Goal: Task Accomplishment & Management: Use online tool/utility

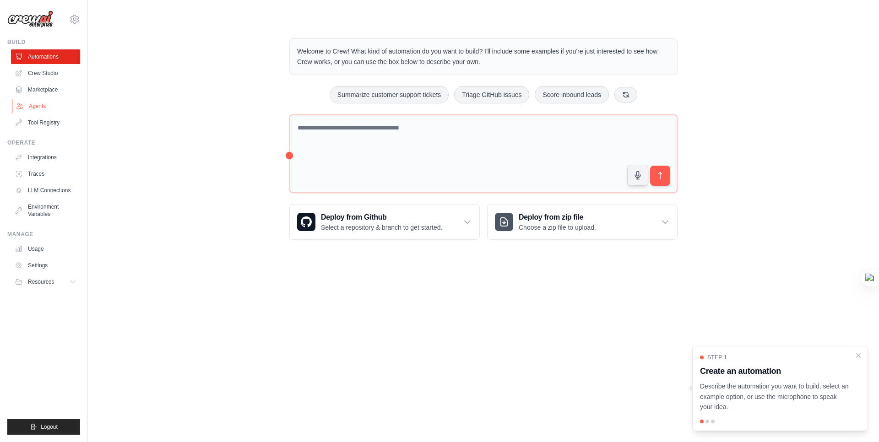
click at [38, 109] on link "Agents" at bounding box center [46, 106] width 69 height 15
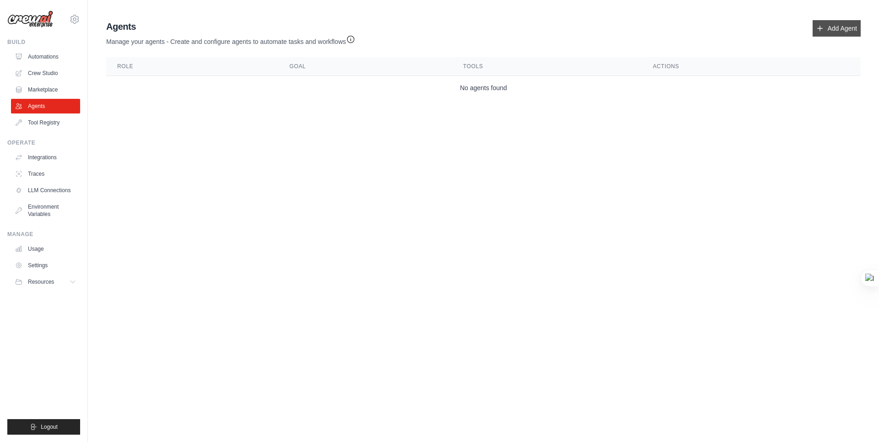
click at [831, 31] on link "Add Agent" at bounding box center [837, 28] width 48 height 16
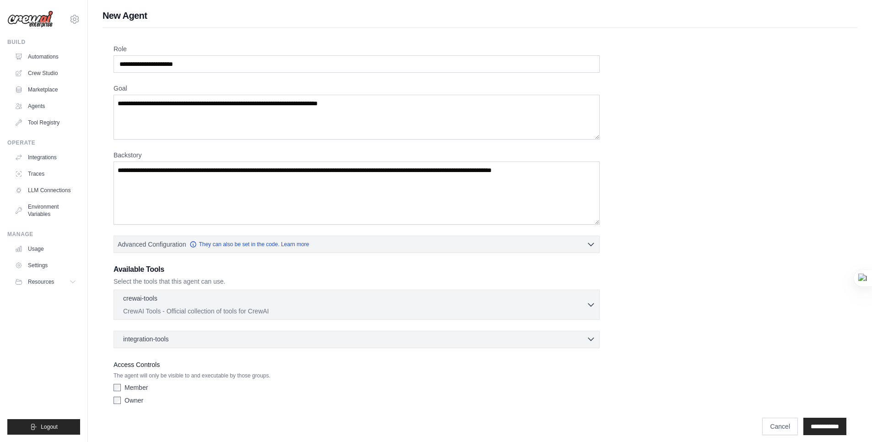
click at [373, 342] on div "integration-tools 0 selected" at bounding box center [359, 339] width 473 height 9
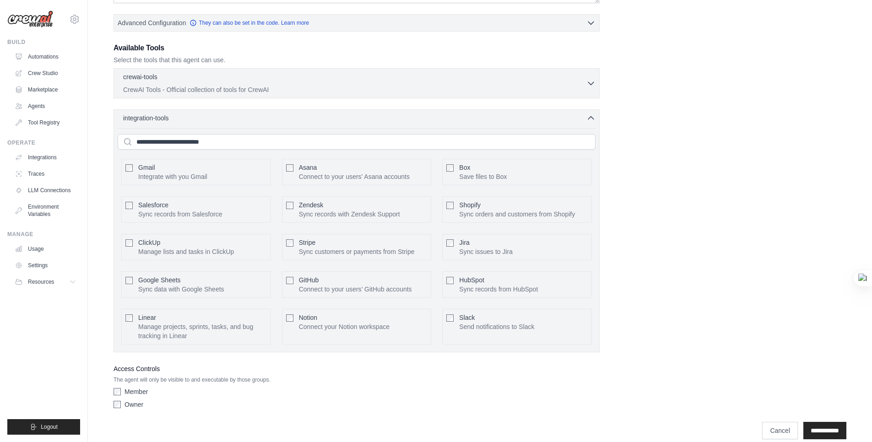
scroll to position [219, 0]
click at [332, 128] on div "integration-tools 0 selected Gmail Asana Box Salesforce" at bounding box center [357, 233] width 486 height 243
click at [306, 87] on p "CrewAI Tools - Official collection of tools for CrewAI" at bounding box center [354, 91] width 463 height 9
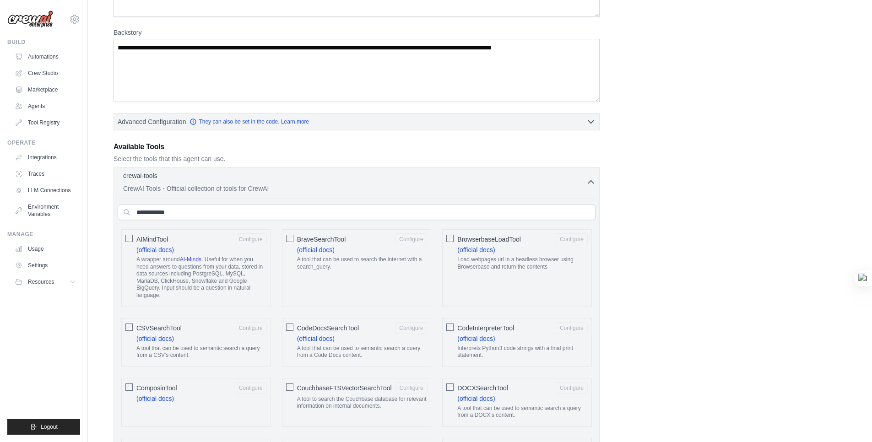
scroll to position [0, 0]
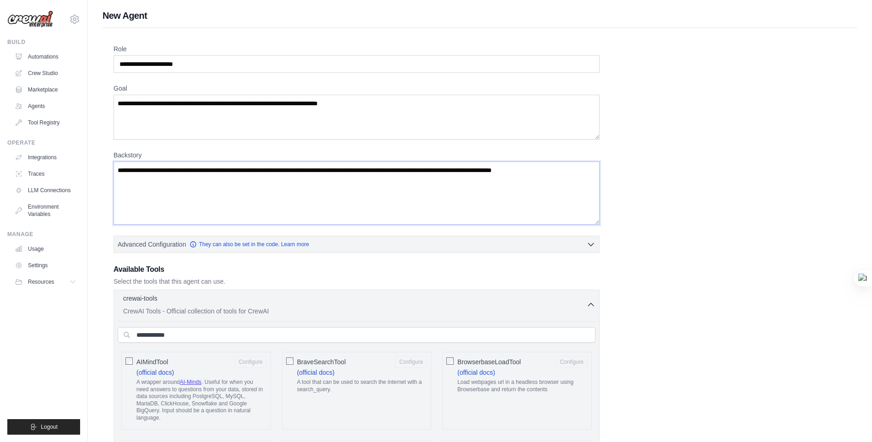
click at [199, 181] on textarea "Backstory" at bounding box center [357, 193] width 486 height 63
click at [47, 72] on link "Crew Studio" at bounding box center [46, 73] width 69 height 15
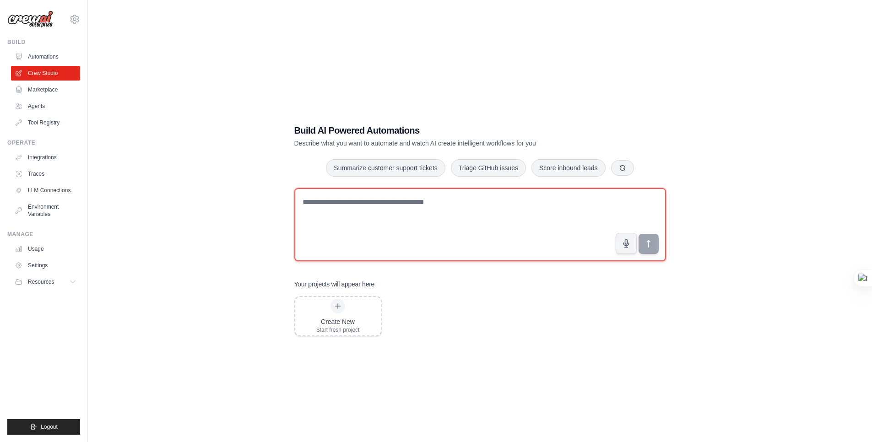
click at [364, 225] on textarea at bounding box center [480, 224] width 372 height 73
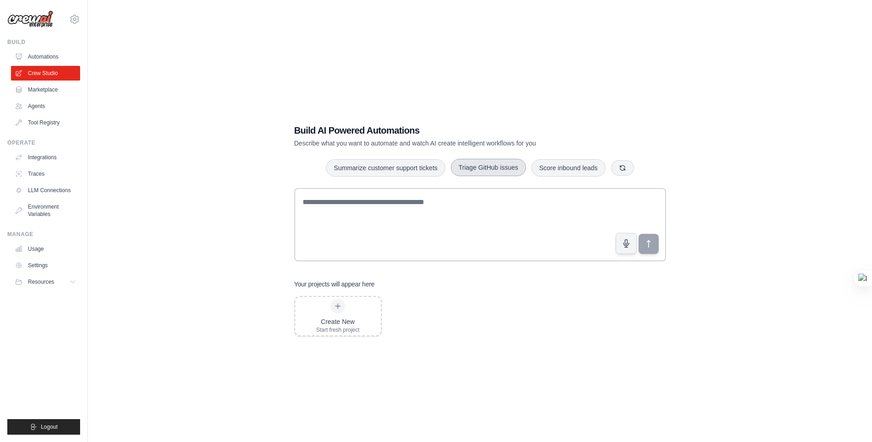
click at [473, 172] on button "Triage GitHub issues" at bounding box center [488, 167] width 75 height 17
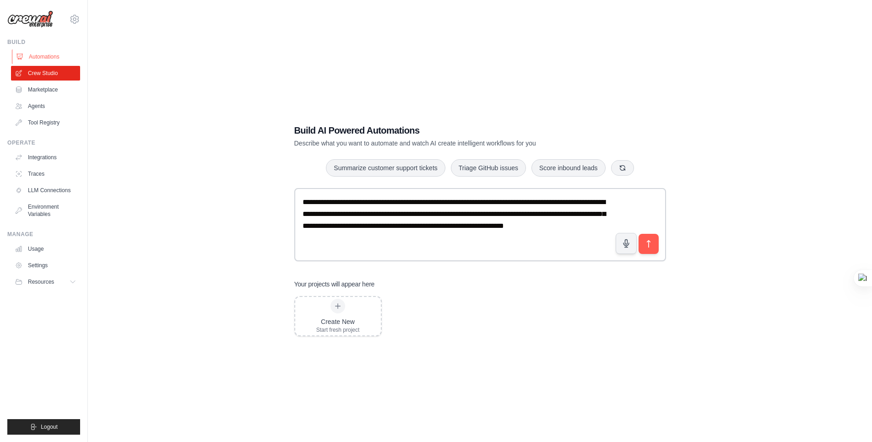
click at [50, 56] on link "Automations" at bounding box center [46, 56] width 69 height 15
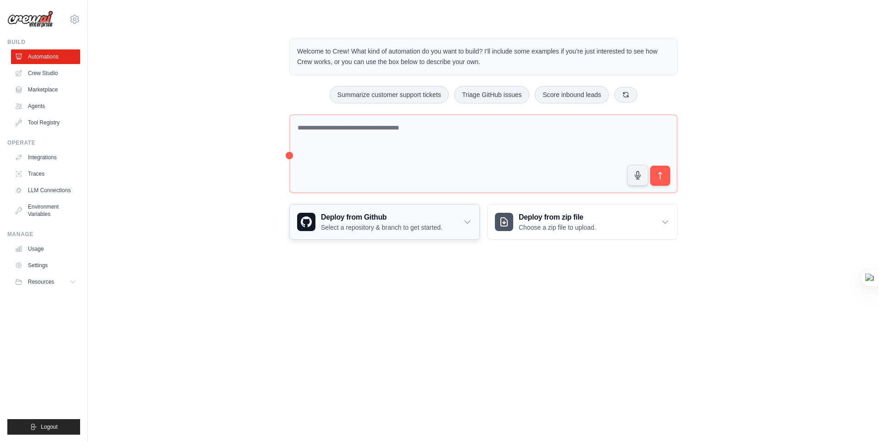
click at [439, 217] on h3 "Deploy from Github" at bounding box center [381, 217] width 121 height 11
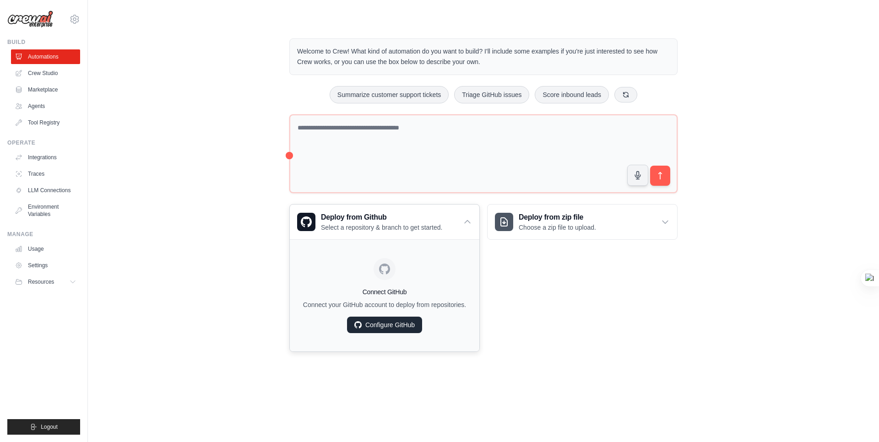
click at [369, 332] on link "Configure GitHub" at bounding box center [384, 325] width 75 height 16
click at [375, 324] on link "Configure GitHub" at bounding box center [384, 325] width 75 height 16
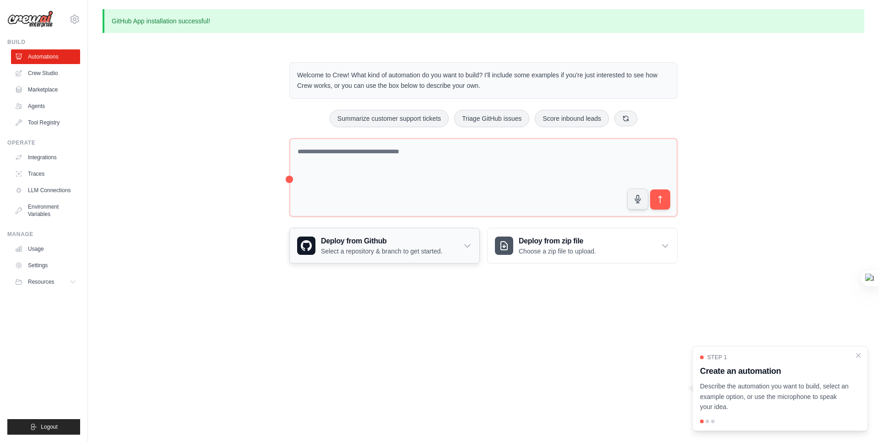
click at [393, 255] on p "Select a repository & branch to get started." at bounding box center [381, 251] width 121 height 9
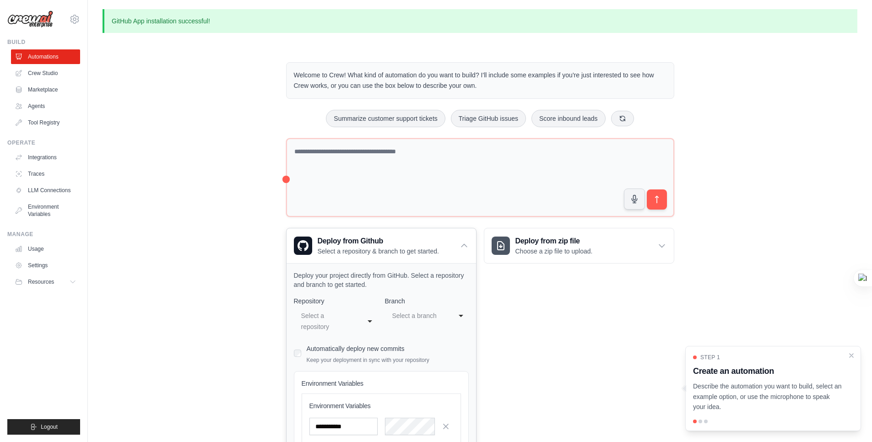
scroll to position [92, 0]
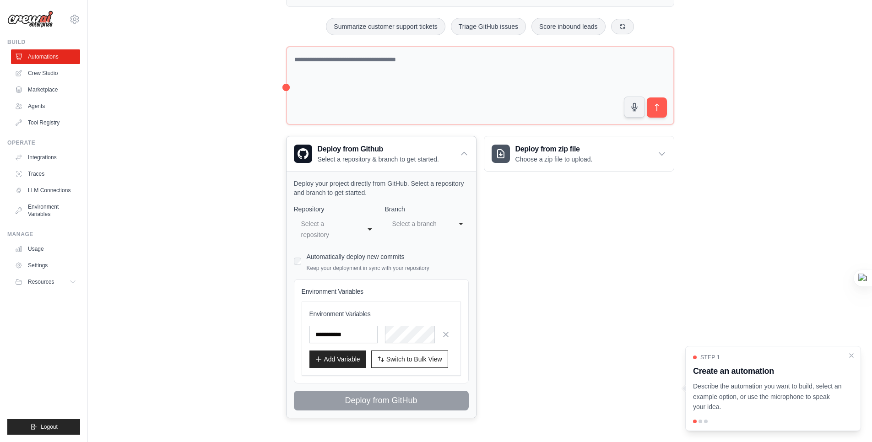
click at [415, 224] on div "Select a branch" at bounding box center [417, 223] width 51 height 11
click at [341, 229] on div "Select a repository" at bounding box center [326, 229] width 51 height 22
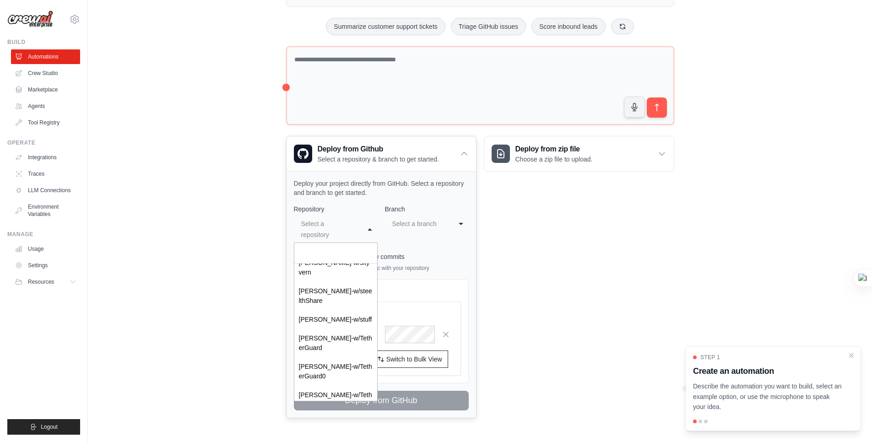
scroll to position [239, 0]
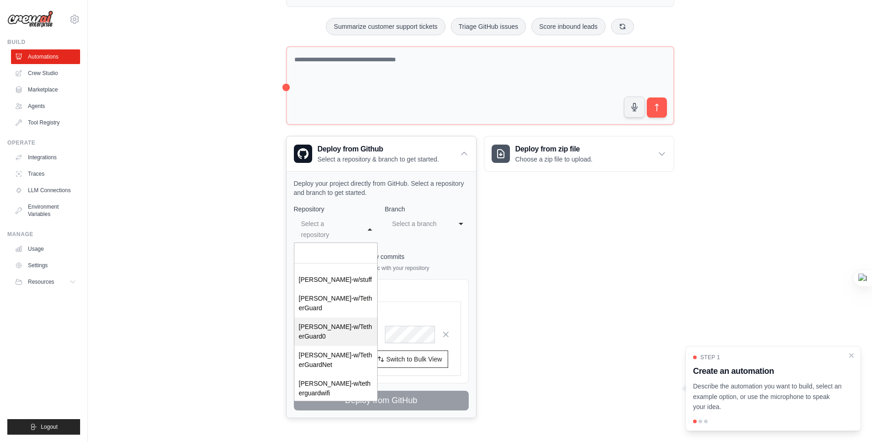
click at [321, 256] on input "Select a repository" at bounding box center [335, 253] width 83 height 21
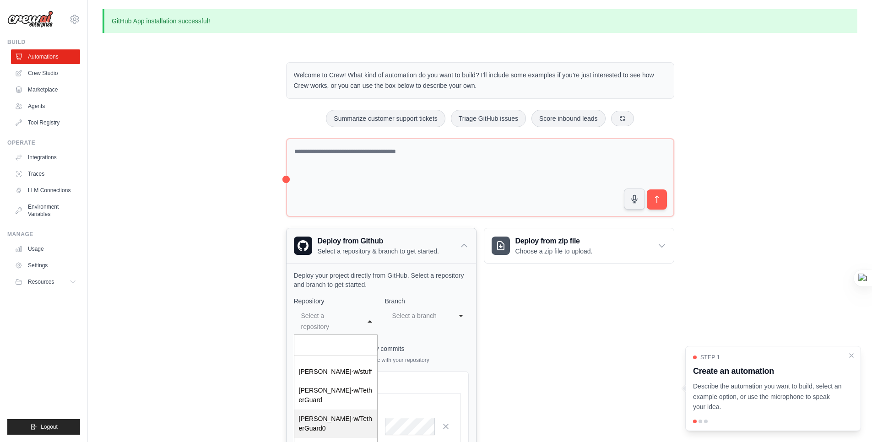
click at [401, 253] on p "Select a repository & branch to get started." at bounding box center [378, 251] width 121 height 9
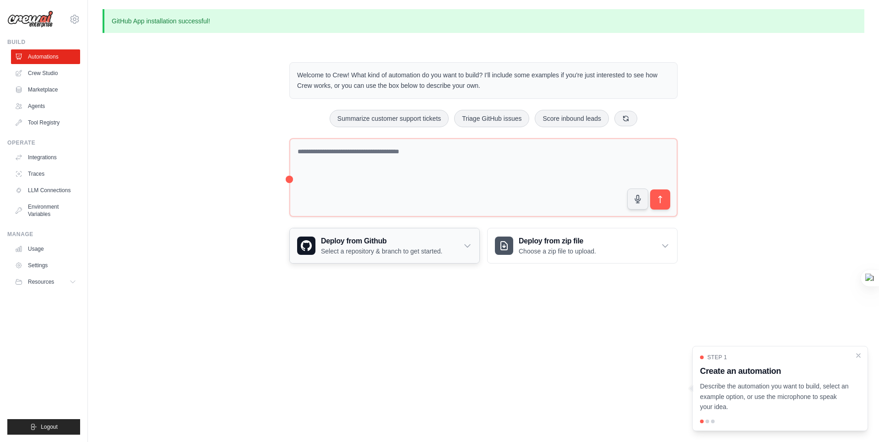
click at [401, 253] on p "Select a repository & branch to get started." at bounding box center [381, 251] width 121 height 9
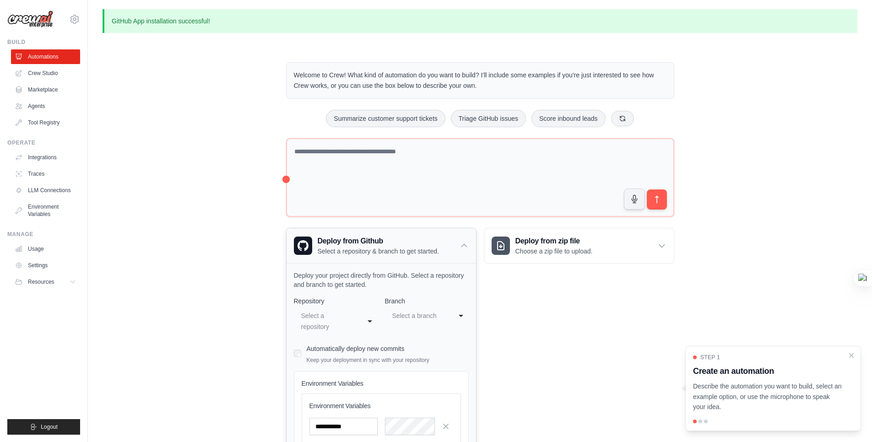
scroll to position [92, 0]
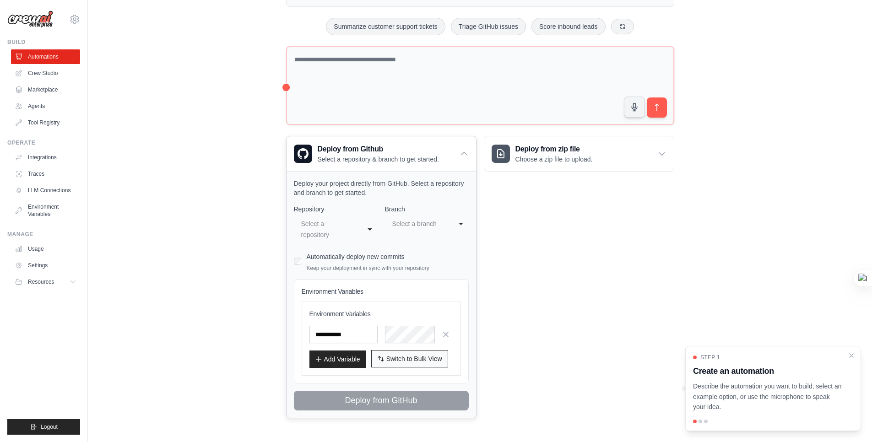
click at [394, 360] on span "Switch to Bulk View" at bounding box center [414, 358] width 56 height 9
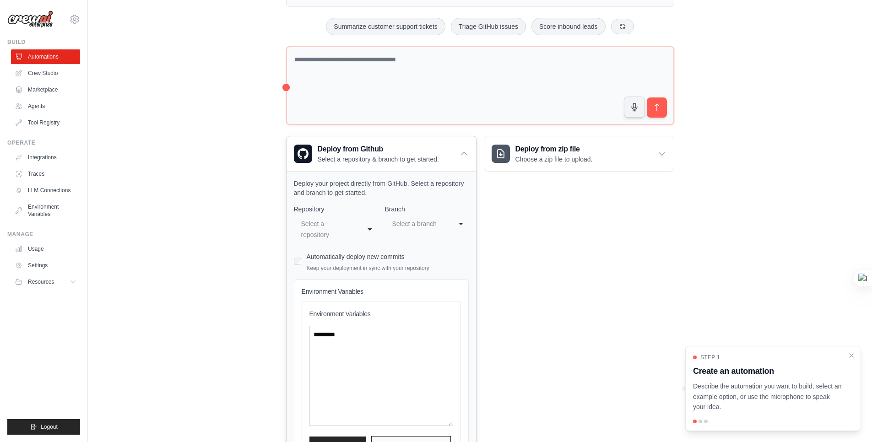
scroll to position [178, 0]
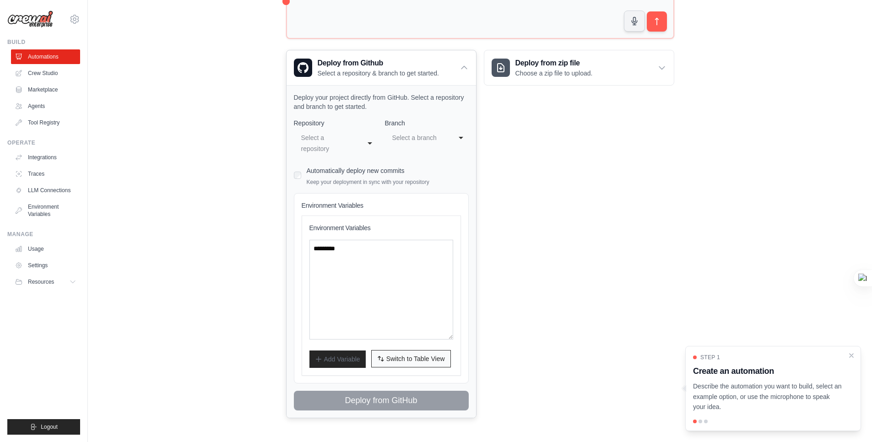
click at [387, 356] on span "Switch to Table View" at bounding box center [415, 358] width 59 height 9
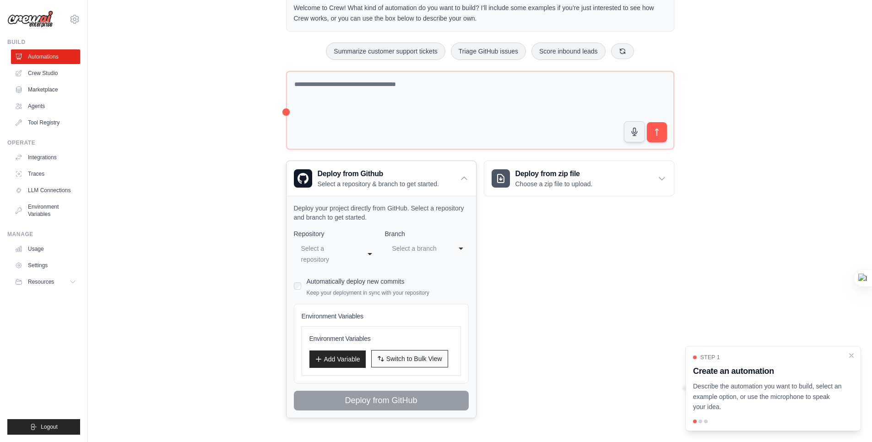
scroll to position [67, 0]
click at [342, 278] on label "Automatically deploy new commits" at bounding box center [356, 281] width 98 height 7
click at [302, 283] on div "Automatically deploy new commits Keep your deployment in sync with your reposit…" at bounding box center [381, 286] width 175 height 22
click at [353, 253] on div "Select a repository" at bounding box center [329, 254] width 60 height 26
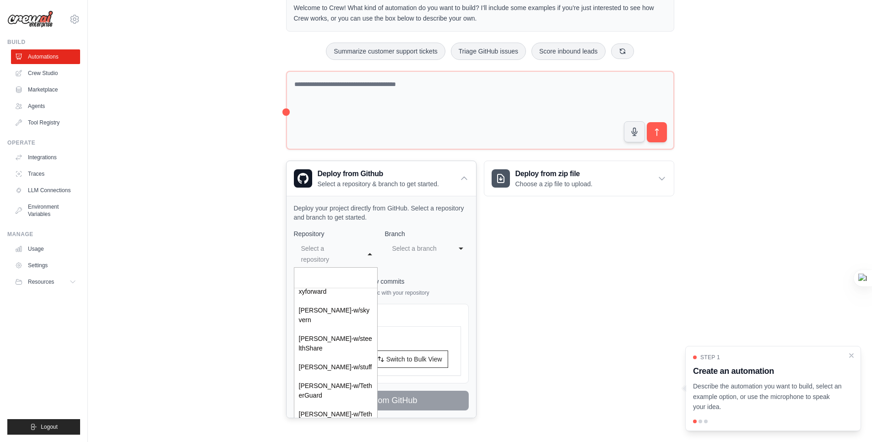
scroll to position [239, 0]
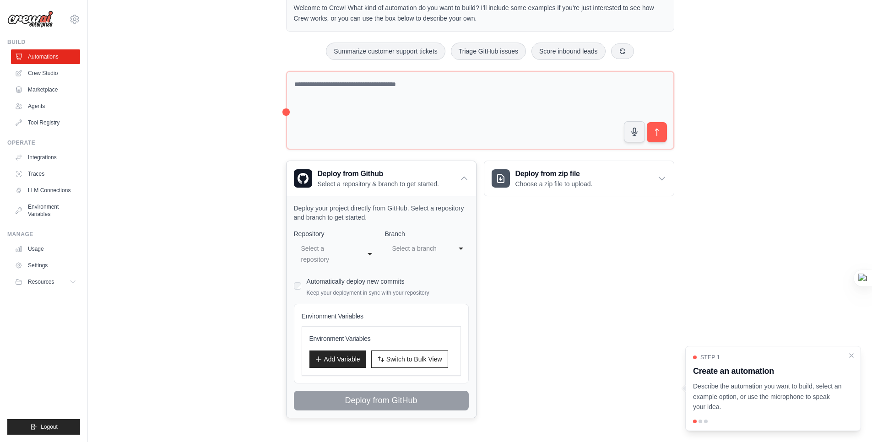
click at [324, 248] on div "Select a repository" at bounding box center [326, 254] width 51 height 22
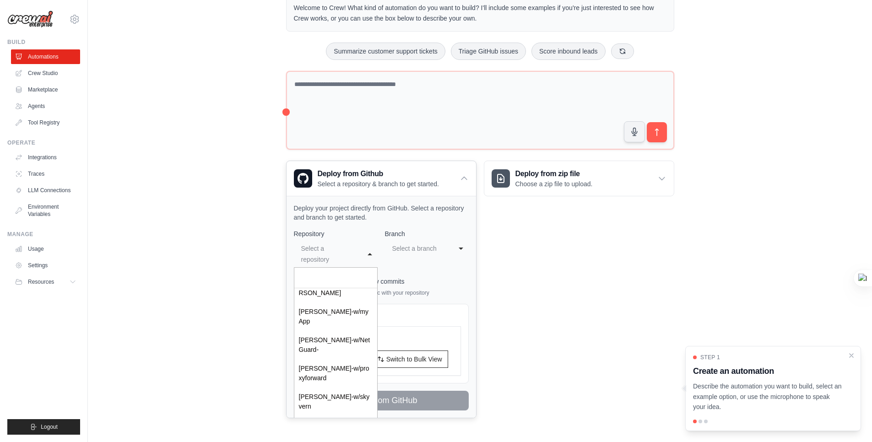
scroll to position [0, 0]
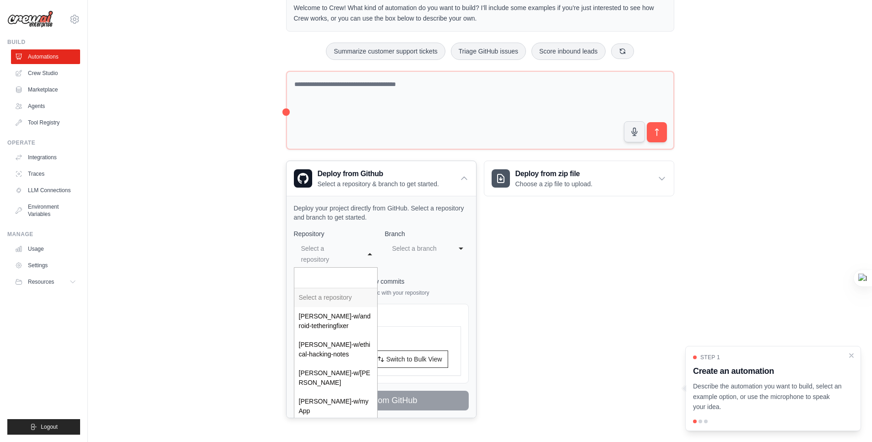
click at [325, 276] on input "Select a repository" at bounding box center [335, 278] width 83 height 21
type input "*"
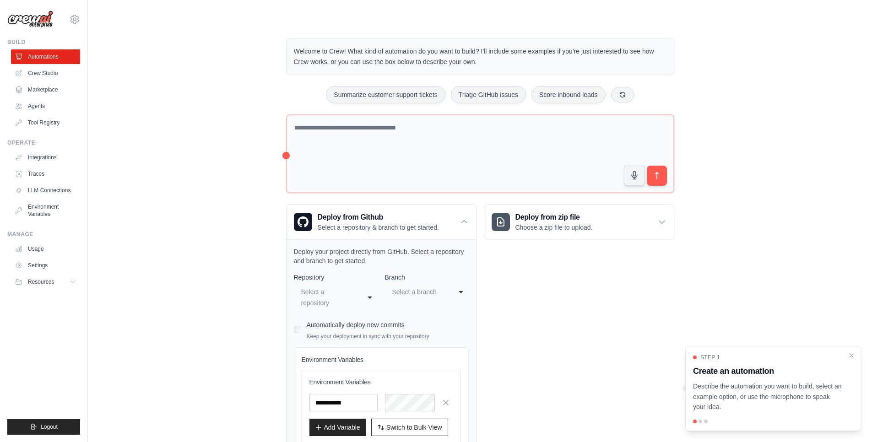
scroll to position [67, 0]
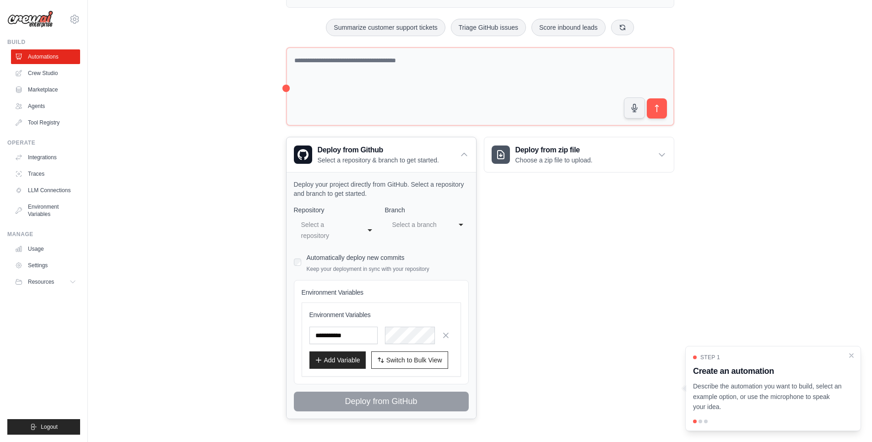
click at [335, 235] on div "Select a repository" at bounding box center [326, 230] width 51 height 22
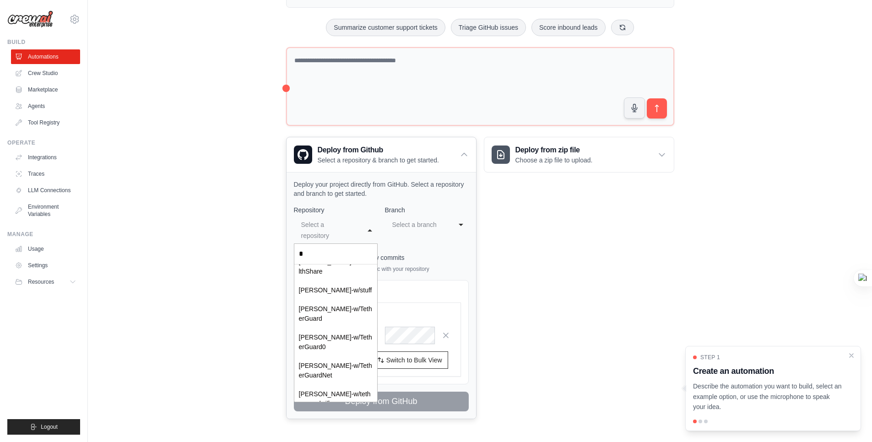
scroll to position [0, 0]
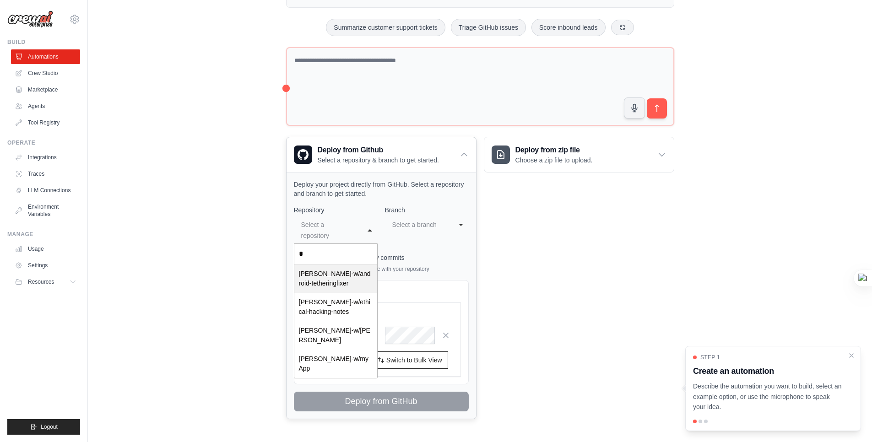
type input "*"
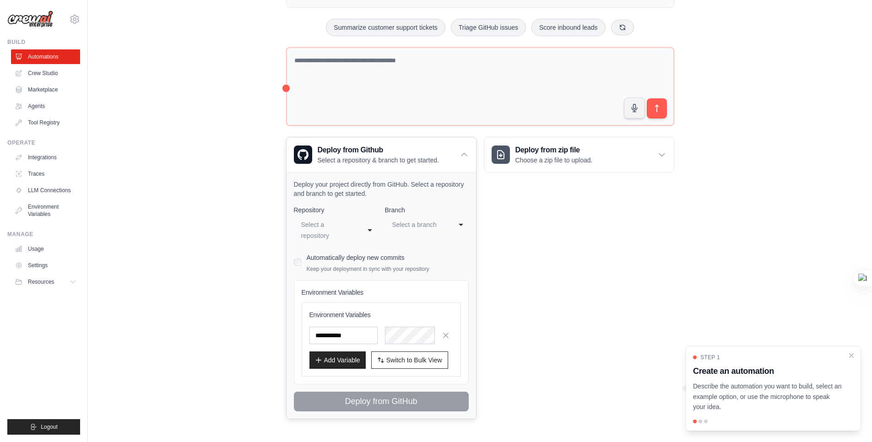
click at [320, 235] on div "Select a repository" at bounding box center [326, 230] width 51 height 22
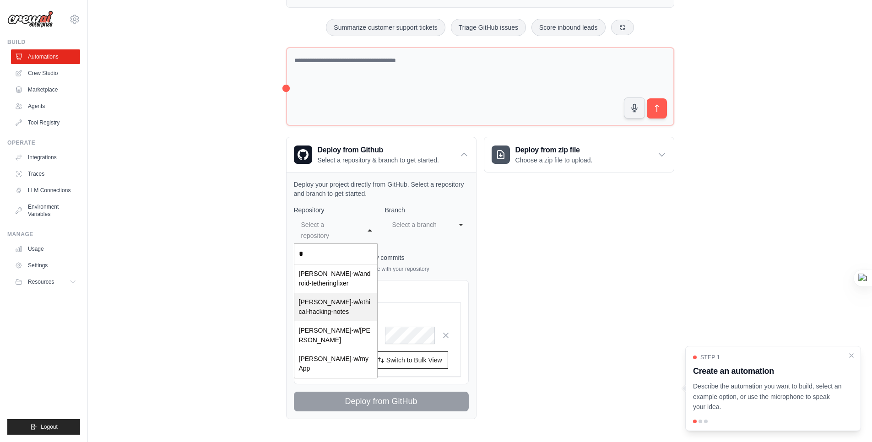
scroll to position [68, 0]
click at [352, 216] on div "**********" at bounding box center [336, 229] width 84 height 27
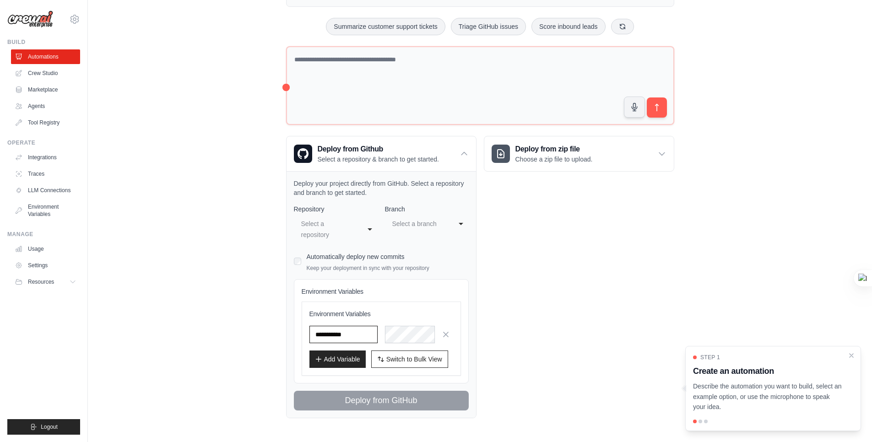
click at [362, 333] on input "text" at bounding box center [344, 334] width 68 height 17
click at [332, 230] on div "Select a repository" at bounding box center [326, 229] width 51 height 22
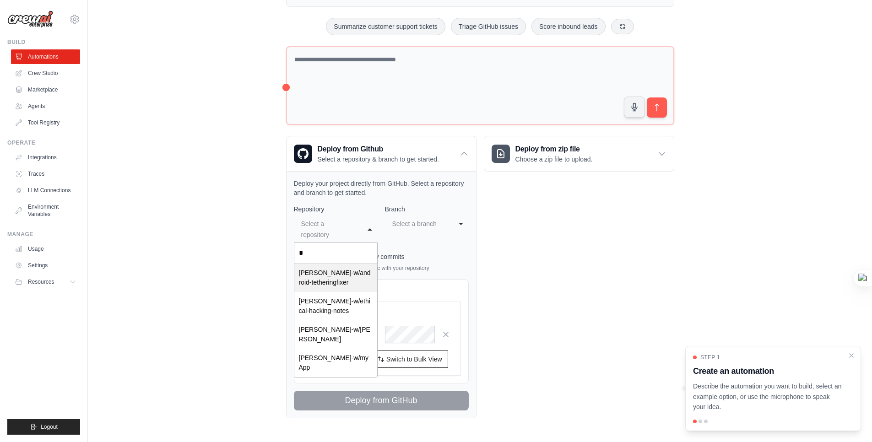
click at [440, 217] on div "Select a branch" at bounding box center [421, 224] width 60 height 15
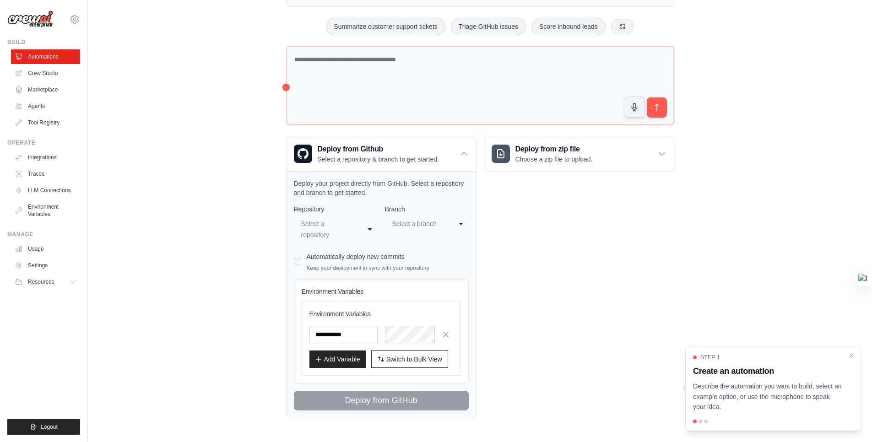
click at [351, 215] on div "**********" at bounding box center [336, 224] width 84 height 38
click at [454, 153] on div "Deploy from Github Select a repository & branch to get started." at bounding box center [382, 153] width 190 height 35
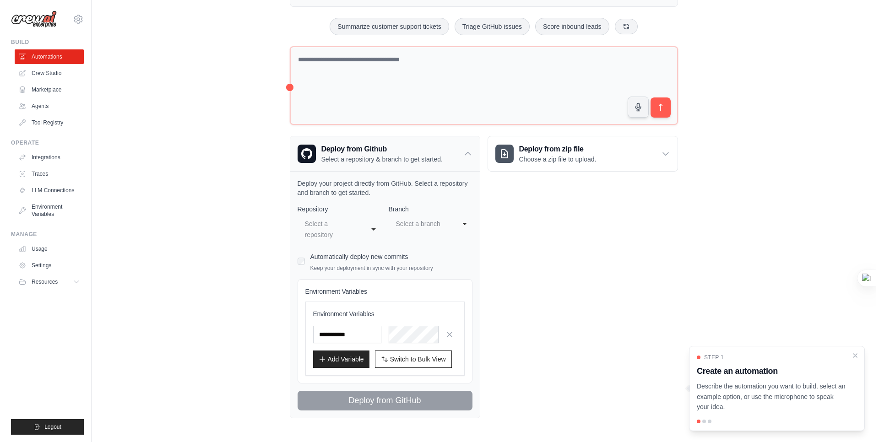
scroll to position [0, 0]
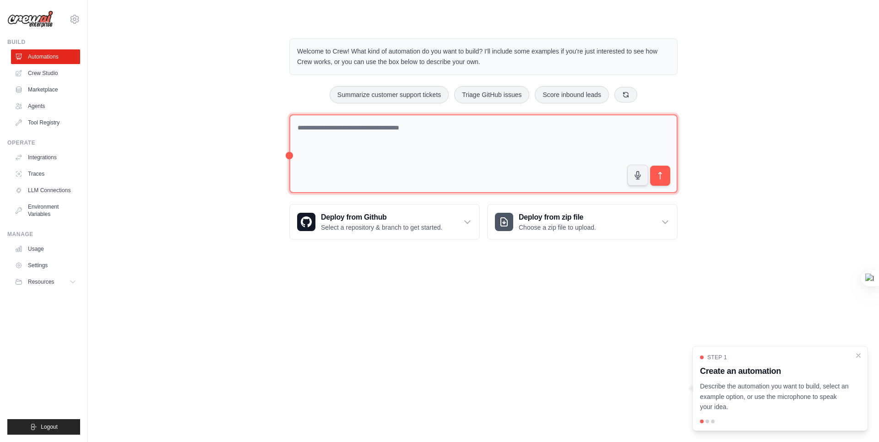
click at [383, 149] on textarea at bounding box center [483, 153] width 388 height 79
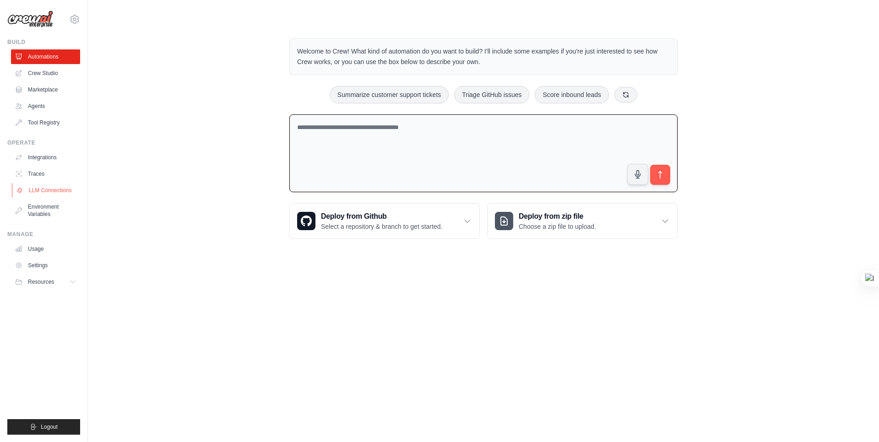
click at [47, 192] on link "LLM Connections" at bounding box center [46, 190] width 69 height 15
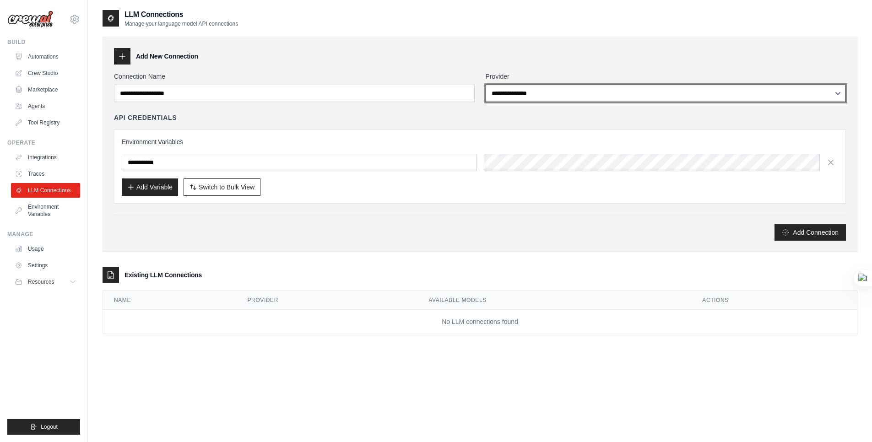
click at [340, 125] on div "**********" at bounding box center [480, 156] width 732 height 169
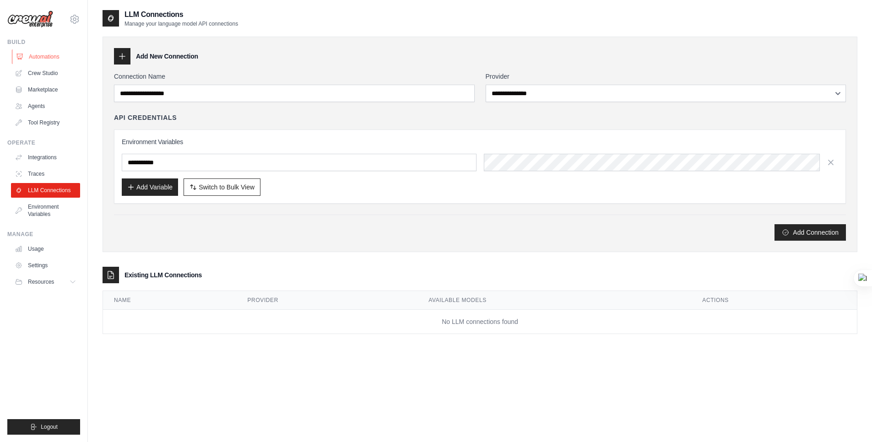
click at [54, 56] on link "Automations" at bounding box center [46, 56] width 69 height 15
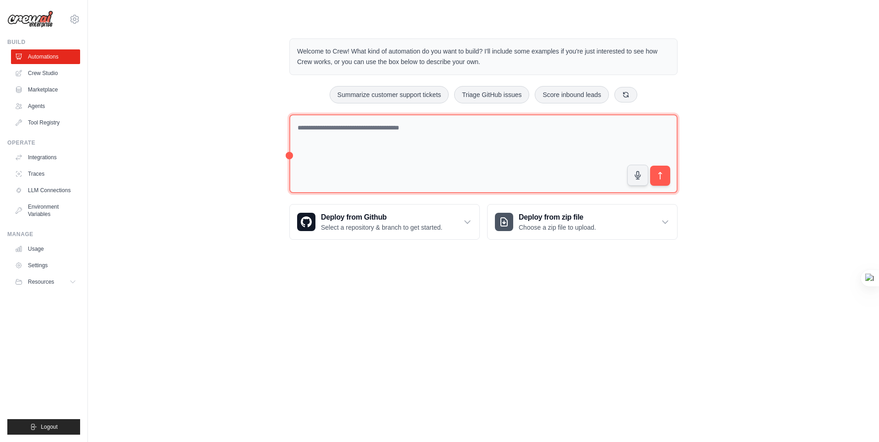
click at [345, 140] on textarea at bounding box center [483, 153] width 388 height 79
click at [470, 144] on textarea "**********" at bounding box center [483, 153] width 388 height 79
paste textarea "**********"
type textarea "**********"
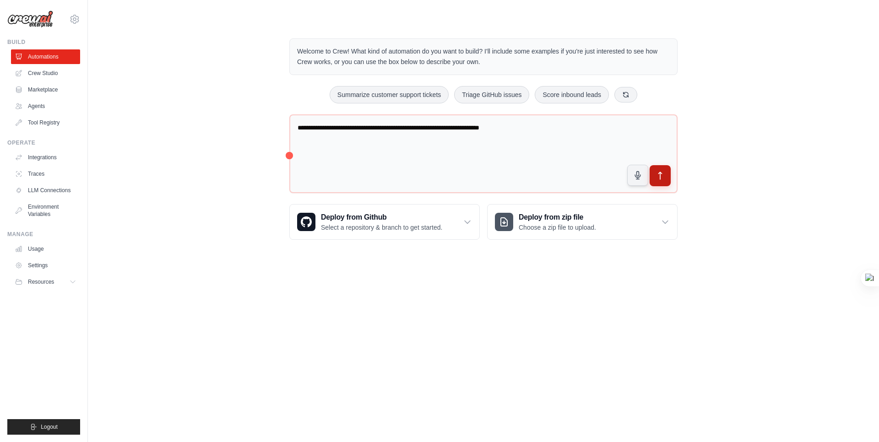
click at [653, 179] on button "submit" at bounding box center [660, 175] width 21 height 21
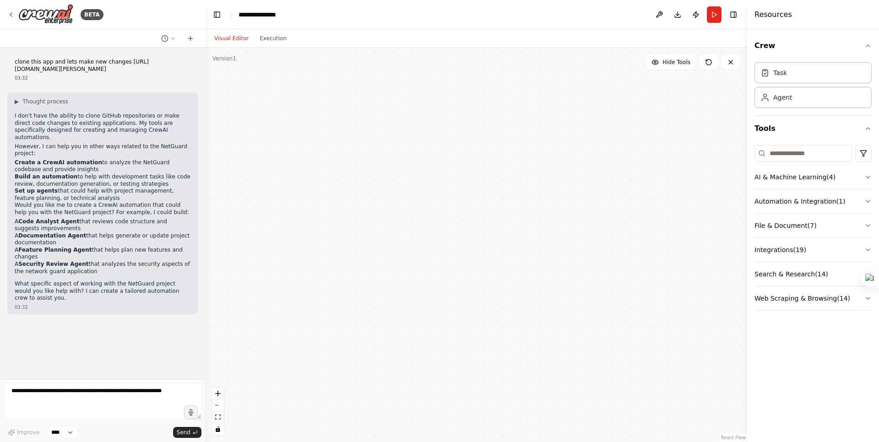
click at [128, 203] on div "▶ Thought process I don't have the ability to clone GitHub repositories or make…" at bounding box center [103, 200] width 176 height 204
click at [789, 180] on button "AI & Machine Learning ( 4 )" at bounding box center [813, 177] width 117 height 24
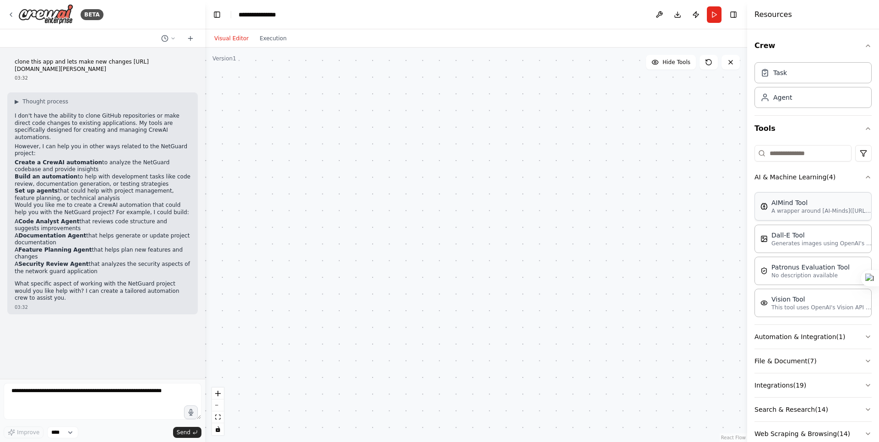
click at [788, 208] on p "A wrapper around [AI-Minds]([URL][DOMAIN_NAME]). Useful for when you need answe…" at bounding box center [821, 210] width 101 height 7
click at [789, 96] on div "Agent" at bounding box center [782, 96] width 19 height 9
click at [767, 100] on icon at bounding box center [764, 96] width 9 height 9
click at [787, 67] on div "Task" at bounding box center [813, 72] width 117 height 21
click at [708, 63] on icon at bounding box center [708, 62] width 7 height 7
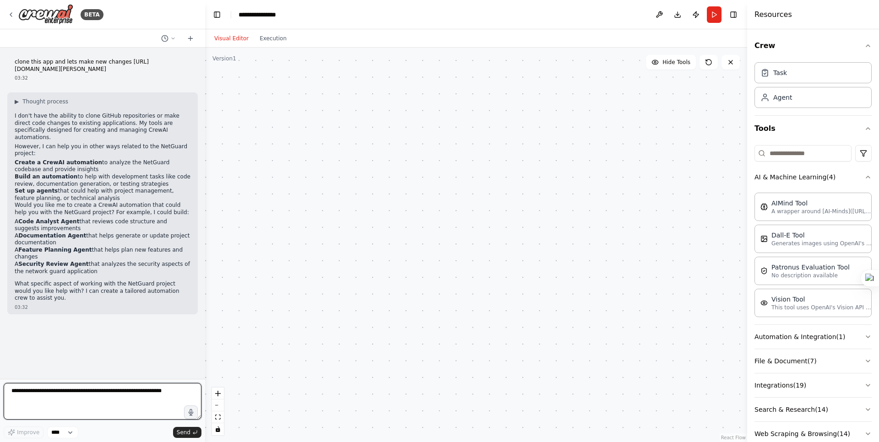
click at [66, 399] on textarea at bounding box center [103, 401] width 198 height 37
paste textarea "**********"
type textarea "**********"
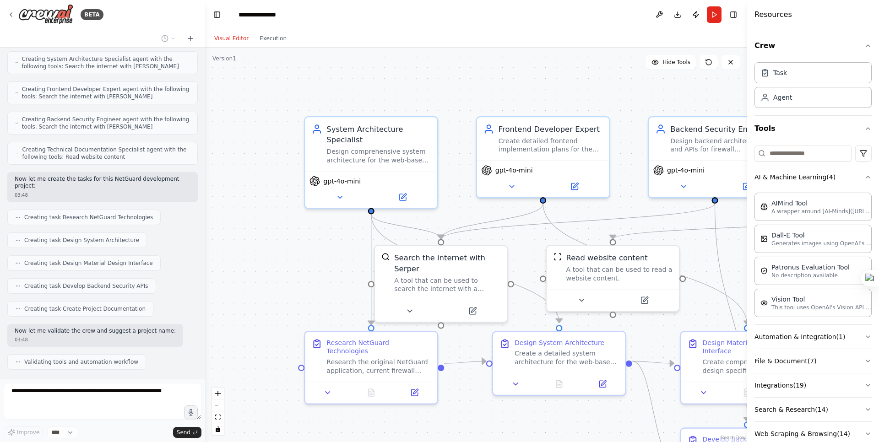
scroll to position [558, 0]
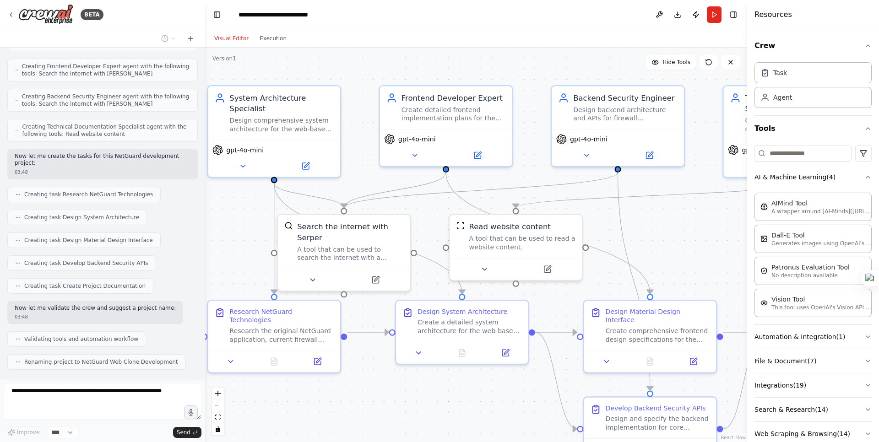
drag, startPoint x: 508, startPoint y: 415, endPoint x: 389, endPoint y: 364, distance: 129.4
click at [389, 364] on div ".deletable-edge-delete-btn { width: 20px; height: 20px; border: 0px solid #ffff…" at bounding box center [476, 245] width 542 height 395
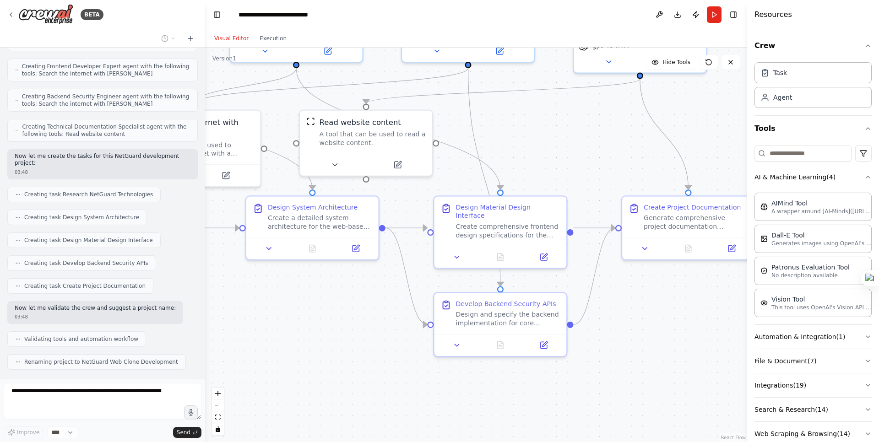
drag, startPoint x: 442, startPoint y: 403, endPoint x: 314, endPoint y: 318, distance: 154.3
click at [314, 318] on div ".deletable-edge-delete-btn { width: 20px; height: 20px; border: 0px solid #ffff…" at bounding box center [476, 245] width 542 height 395
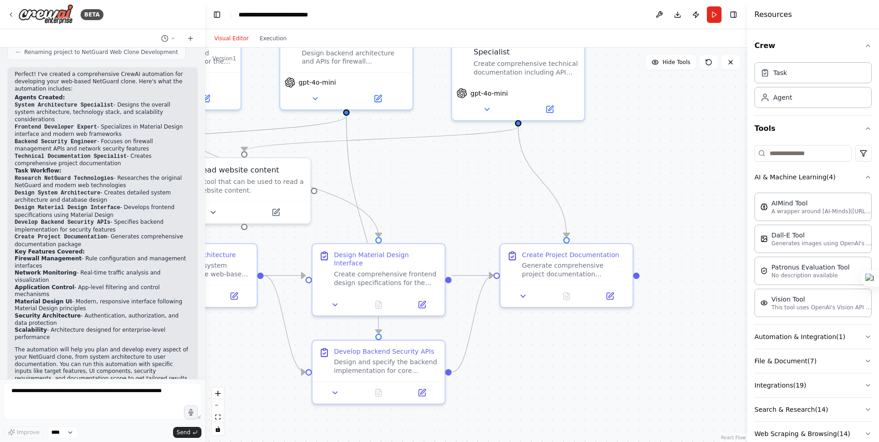
drag, startPoint x: 613, startPoint y: 394, endPoint x: 493, endPoint y: 442, distance: 129.2
click at [493, 442] on div ".deletable-edge-delete-btn { width: 20px; height: 20px; border: 0px solid #ffff…" at bounding box center [476, 245] width 542 height 395
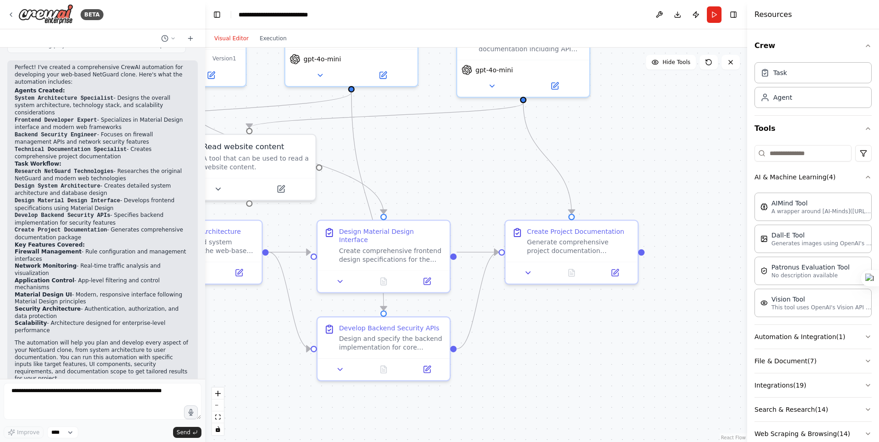
drag, startPoint x: 579, startPoint y: 376, endPoint x: 583, endPoint y: 353, distance: 23.7
click at [583, 353] on div ".deletable-edge-delete-btn { width: 20px; height: 20px; border: 0px solid #ffff…" at bounding box center [476, 245] width 542 height 395
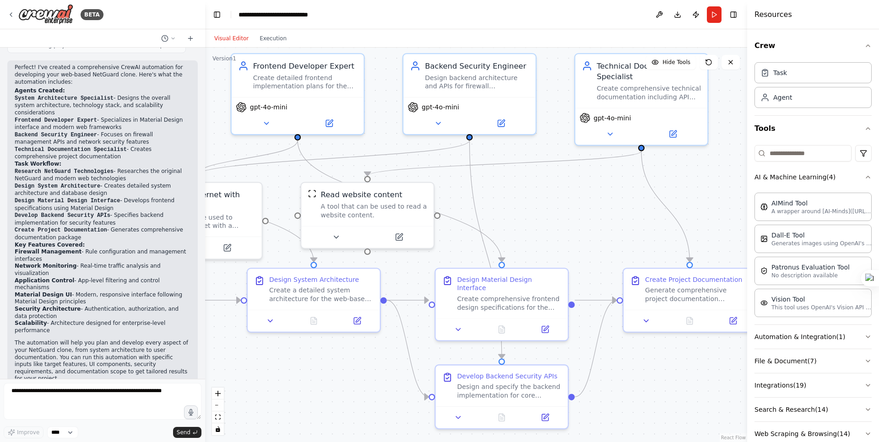
drag, startPoint x: 263, startPoint y: 315, endPoint x: 381, endPoint y: 367, distance: 129.3
click at [381, 367] on div ".deletable-edge-delete-btn { width: 20px; height: 20px; border: 0px solid #ffff…" at bounding box center [476, 245] width 542 height 395
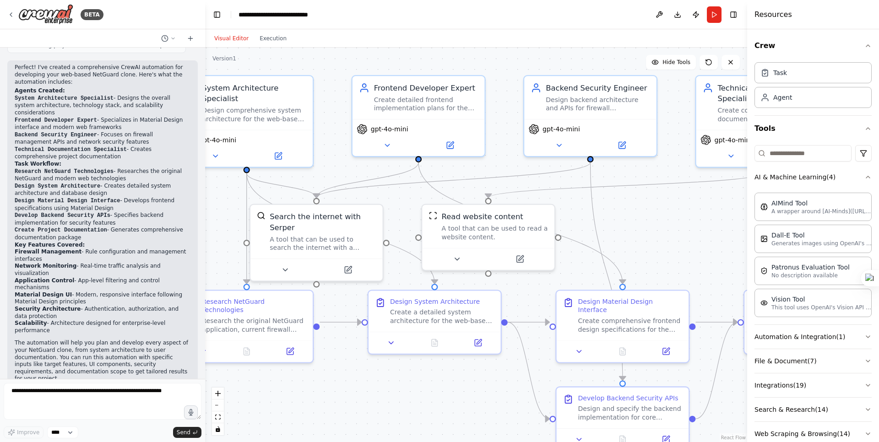
drag, startPoint x: 345, startPoint y: 362, endPoint x: 515, endPoint y: 360, distance: 169.9
click at [515, 360] on div ".deletable-edge-delete-btn { width: 20px; height: 20px; border: 0px solid #ffff…" at bounding box center [476, 245] width 542 height 395
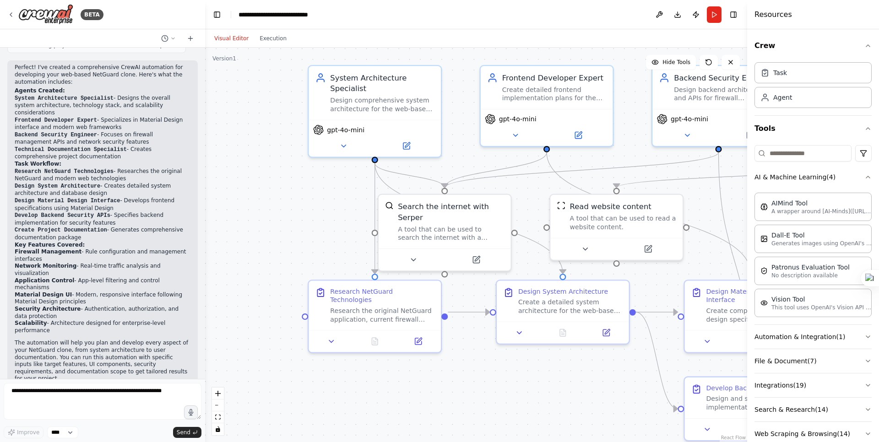
drag, startPoint x: 402, startPoint y: 358, endPoint x: 350, endPoint y: 336, distance: 56.0
click at [350, 336] on div ".deletable-edge-delete-btn { width: 20px; height: 20px; border: 0px solid #ffff…" at bounding box center [476, 245] width 542 height 395
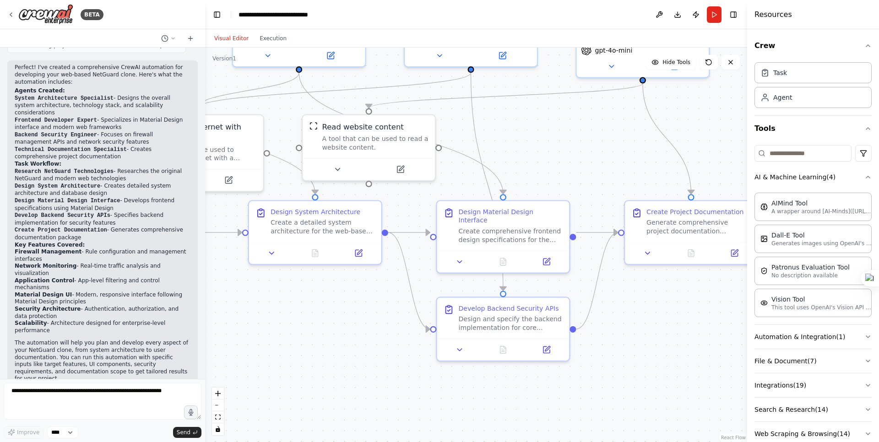
drag, startPoint x: 420, startPoint y: 364, endPoint x: 263, endPoint y: 302, distance: 169.5
click at [263, 302] on div ".deletable-edge-delete-btn { width: 20px; height: 20px; border: 0px solid #ffff…" at bounding box center [476, 245] width 542 height 395
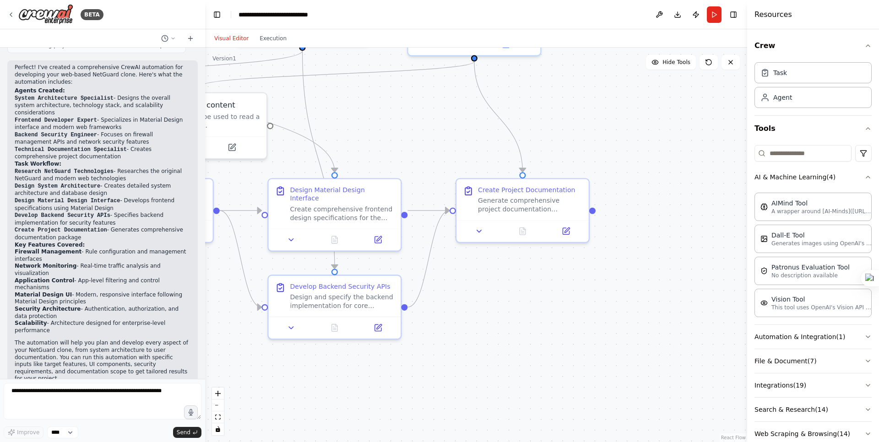
drag, startPoint x: 582, startPoint y: 363, endPoint x: 437, endPoint y: 354, distance: 145.9
click at [437, 354] on div ".deletable-edge-delete-btn { width: 20px; height: 20px; border: 0px solid #ffff…" at bounding box center [476, 245] width 542 height 395
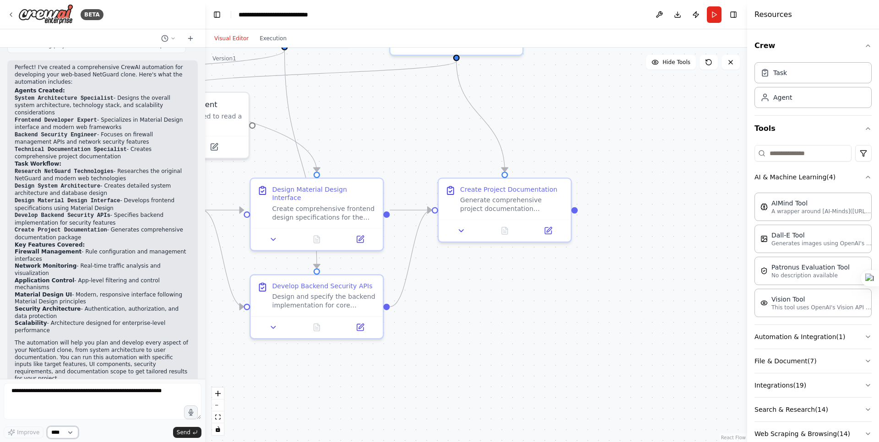
click at [21, 429] on div "Improve ****" at bounding box center [41, 433] width 75 height 12
click at [37, 398] on textarea at bounding box center [103, 401] width 198 height 37
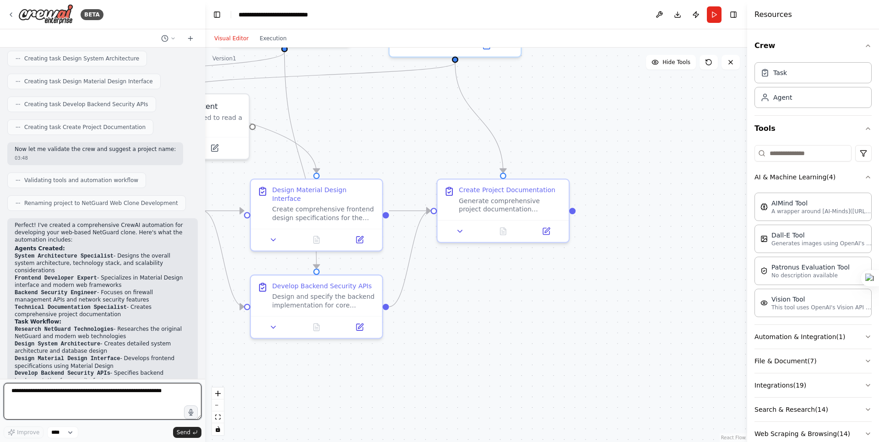
scroll to position [714, 0]
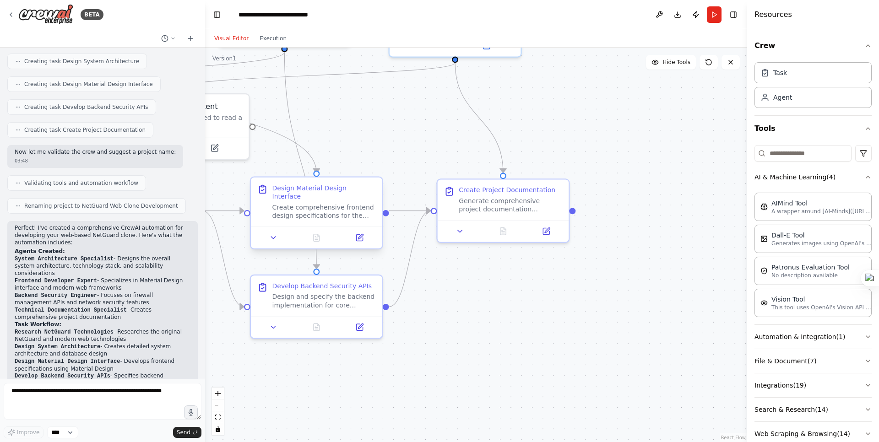
click at [301, 187] on div "Design Material Design Interface" at bounding box center [323, 192] width 103 height 17
click at [492, 191] on div "Create Project Documentation" at bounding box center [507, 188] width 97 height 9
click at [459, 229] on icon at bounding box center [460, 229] width 4 height 2
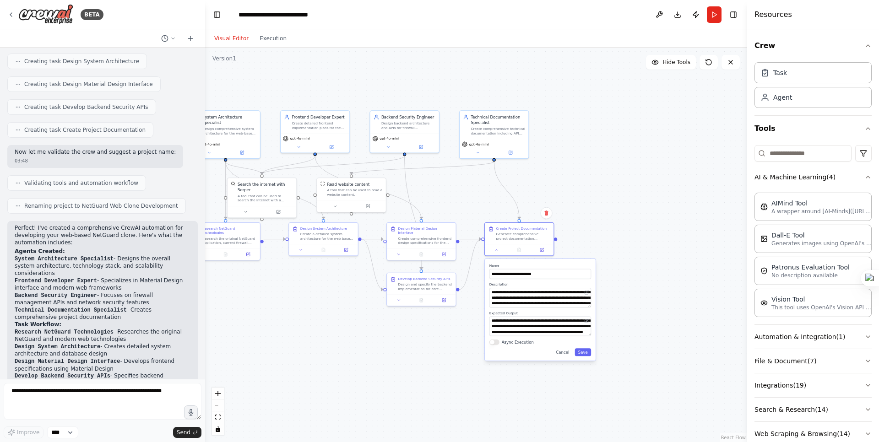
click at [402, 371] on div ".deletable-edge-delete-btn { width: 20px; height: 20px; border: 0px solid #ffff…" at bounding box center [476, 245] width 542 height 395
click at [581, 355] on button "Save" at bounding box center [583, 352] width 16 height 8
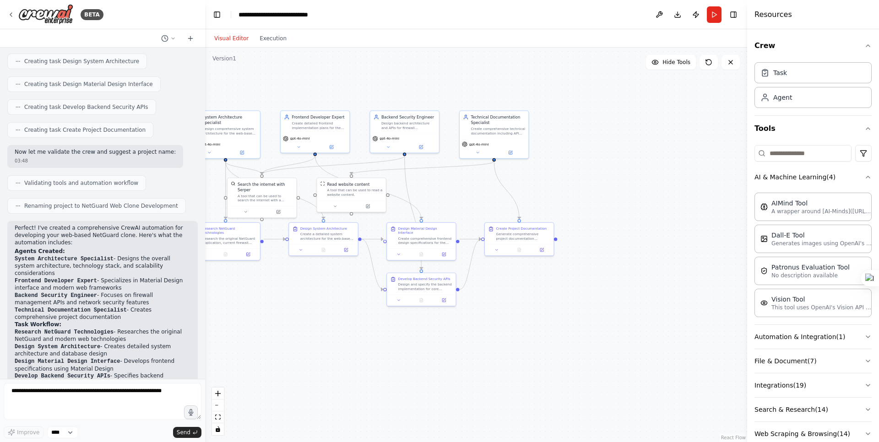
click at [327, 88] on div ".deletable-edge-delete-btn { width: 20px; height: 20px; border: 0px solid #ffff…" at bounding box center [476, 245] width 542 height 395
drag, startPoint x: 237, startPoint y: 122, endPoint x: 250, endPoint y: 101, distance: 24.3
click at [250, 101] on div "System Architecture Specialist" at bounding box center [240, 96] width 54 height 11
click at [280, 289] on div ".deletable-edge-delete-btn { width: 20px; height: 20px; border: 0px solid #ffff…" at bounding box center [476, 245] width 542 height 395
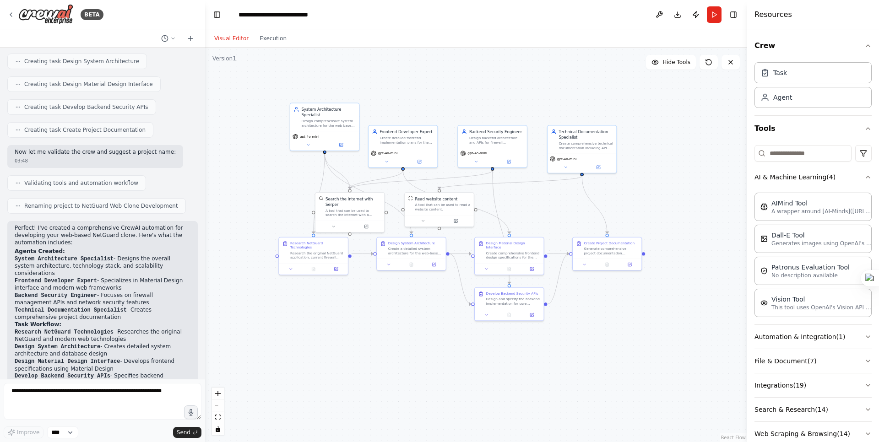
drag, startPoint x: 280, startPoint y: 289, endPoint x: 367, endPoint y: 304, distance: 88.2
click at [367, 304] on div ".deletable-edge-delete-btn { width: 20px; height: 20px; border: 0px solid #ffff…" at bounding box center [476, 245] width 542 height 395
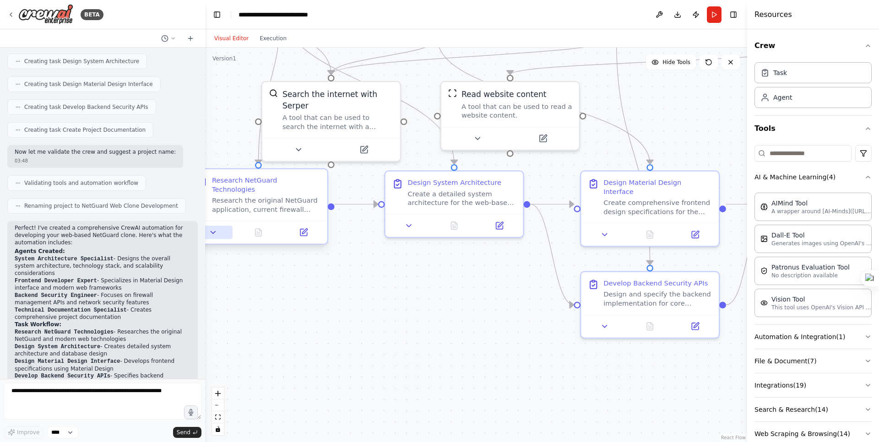
click at [217, 227] on button at bounding box center [213, 232] width 38 height 13
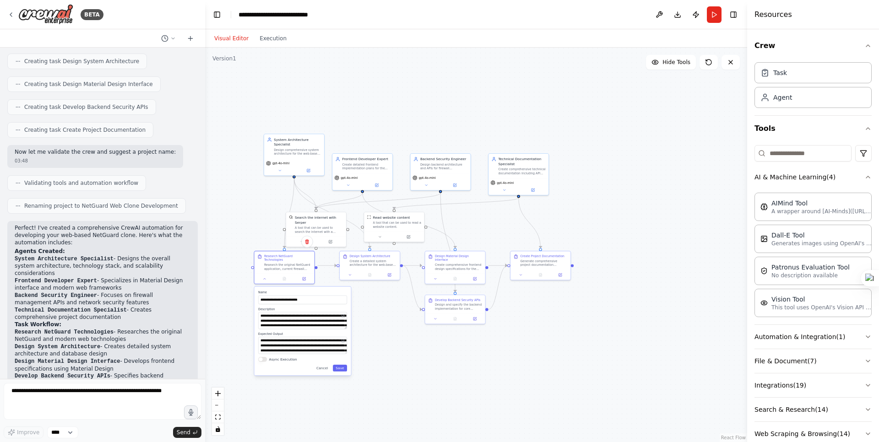
click at [263, 357] on button "Async Execution" at bounding box center [262, 359] width 9 height 5
click at [338, 366] on button "Save" at bounding box center [340, 368] width 14 height 7
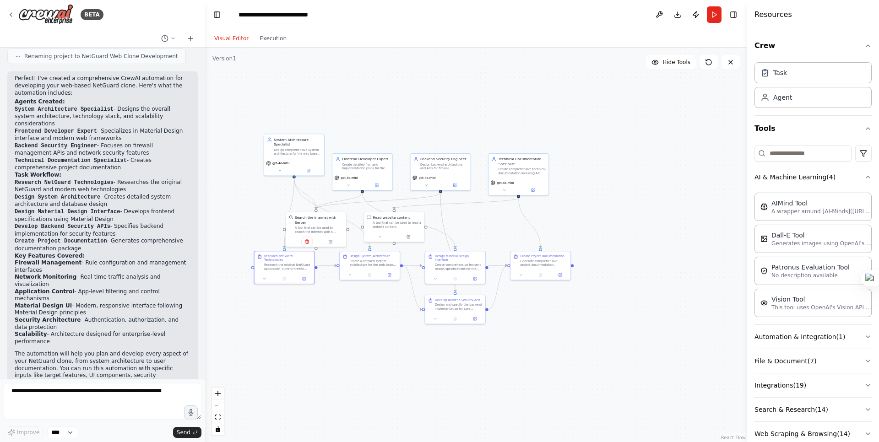
scroll to position [875, 0]
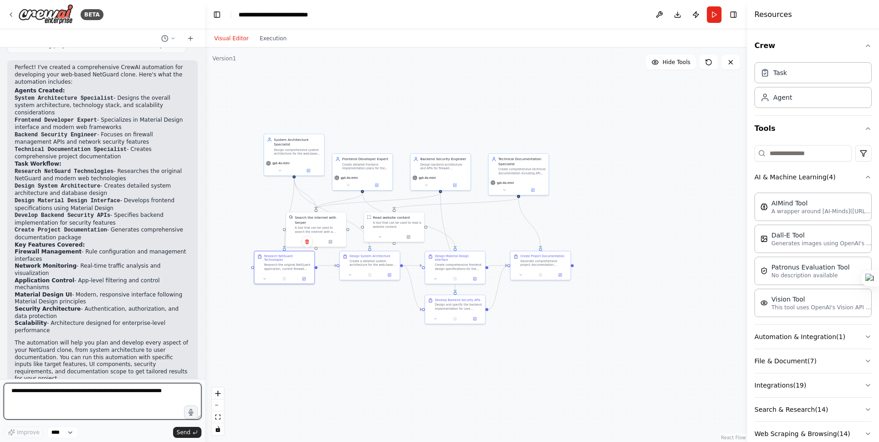
click at [74, 396] on textarea at bounding box center [103, 401] width 198 height 37
type textarea "***"
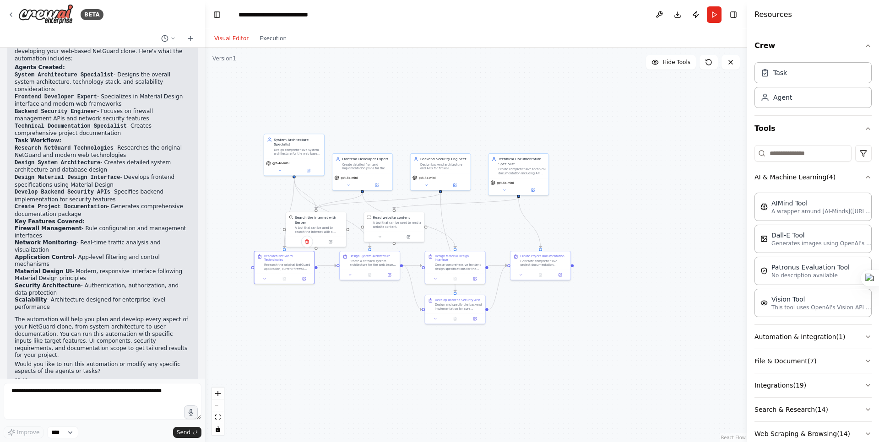
scroll to position [929, 0]
